Goal: Transaction & Acquisition: Purchase product/service

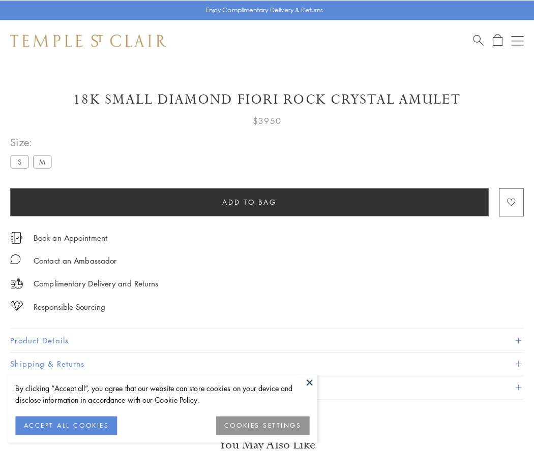
scroll to position [59, 0]
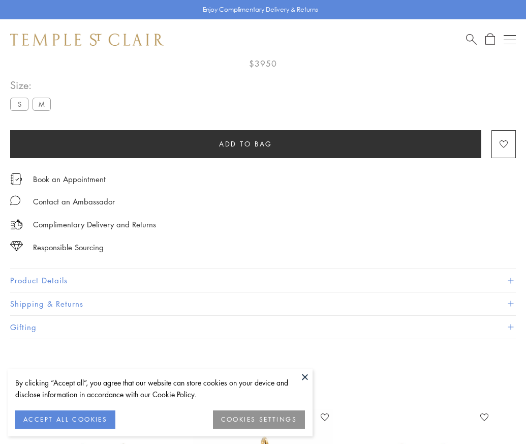
click at [246, 143] on span "Add to bag" at bounding box center [245, 143] width 53 height 11
